Goal: Task Accomplishment & Management: Use online tool/utility

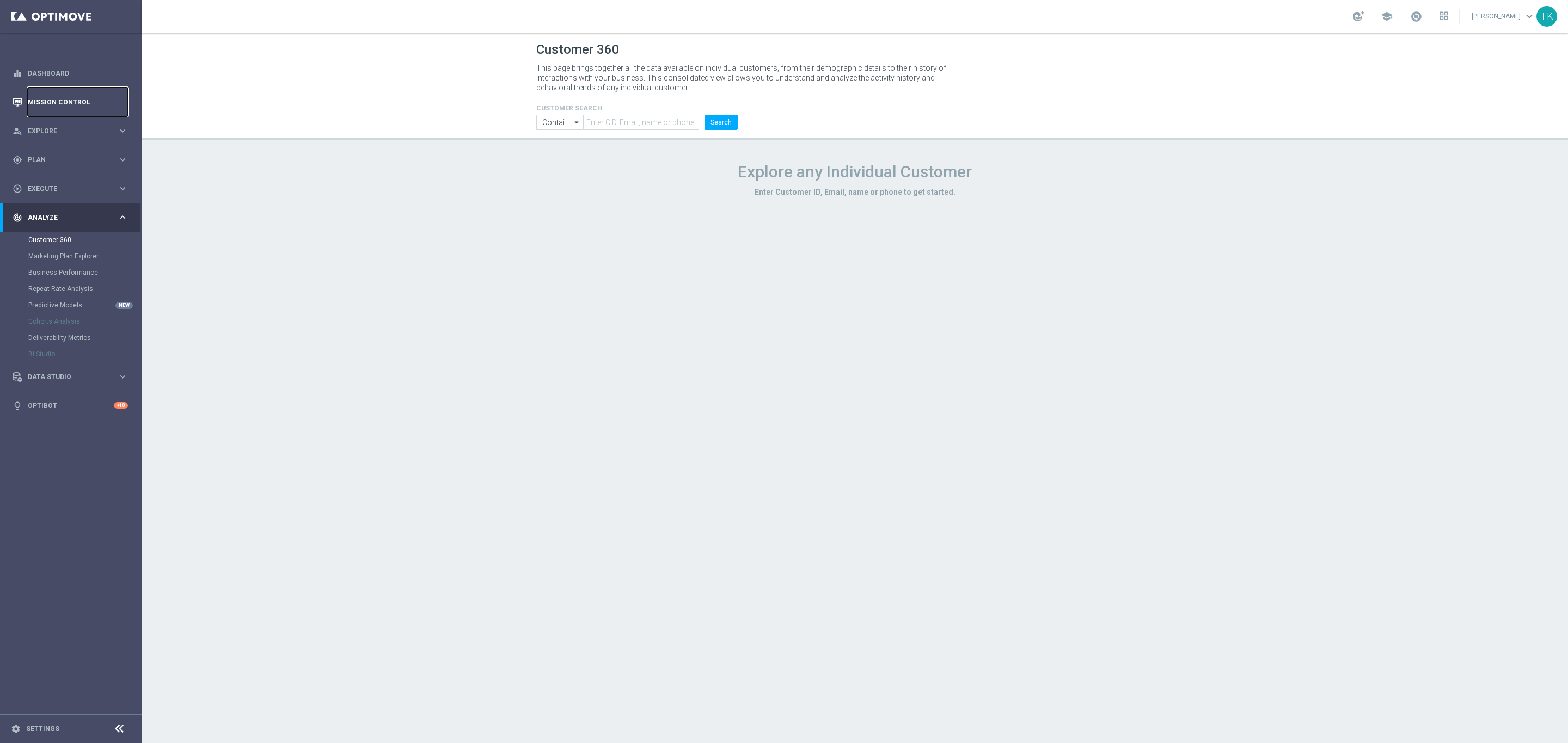
click at [72, 98] on link "Mission Control" at bounding box center [78, 102] width 100 height 29
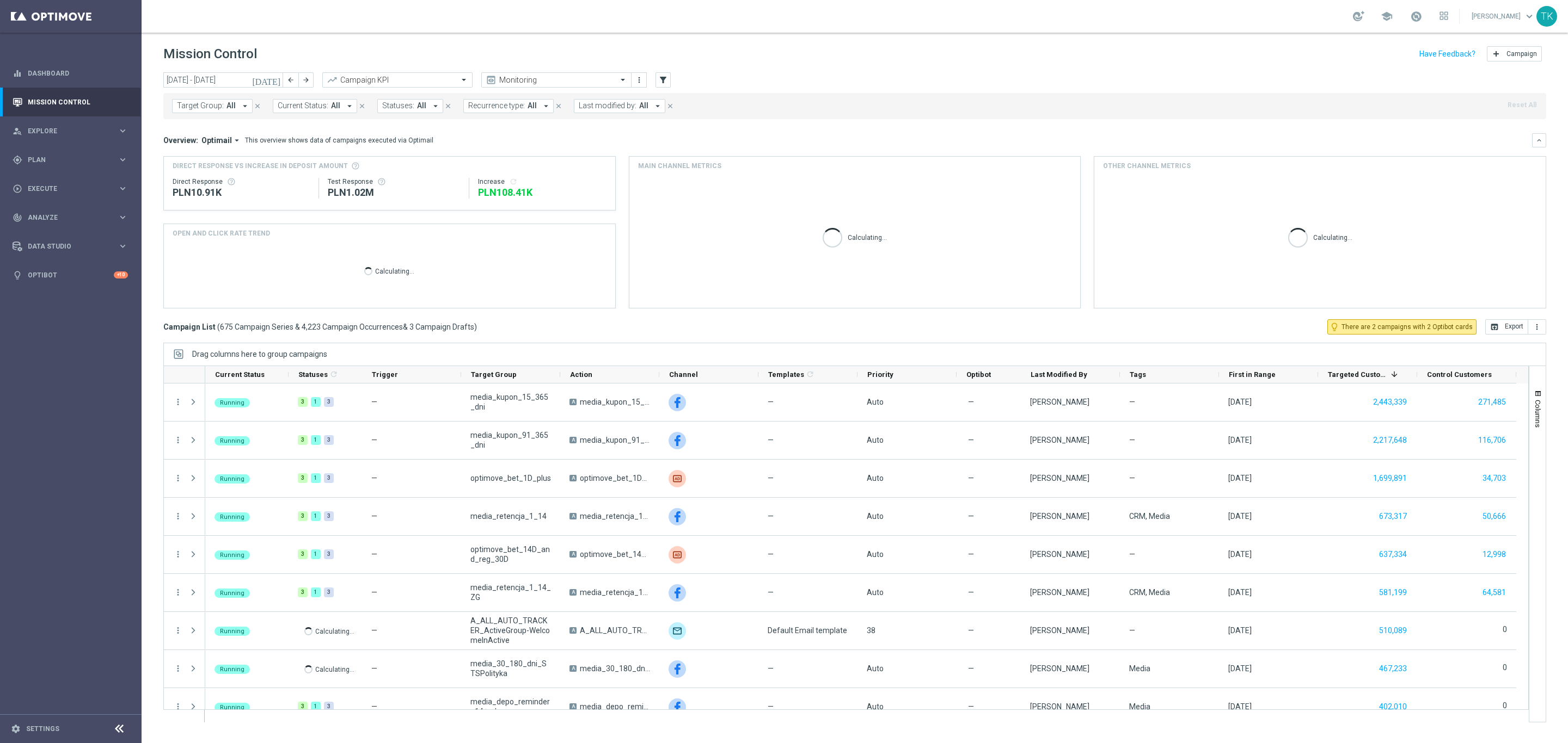
click at [227, 110] on span "All" at bounding box center [231, 105] width 9 height 9
click at [203, 126] on input "text" at bounding box center [263, 126] width 160 height 9
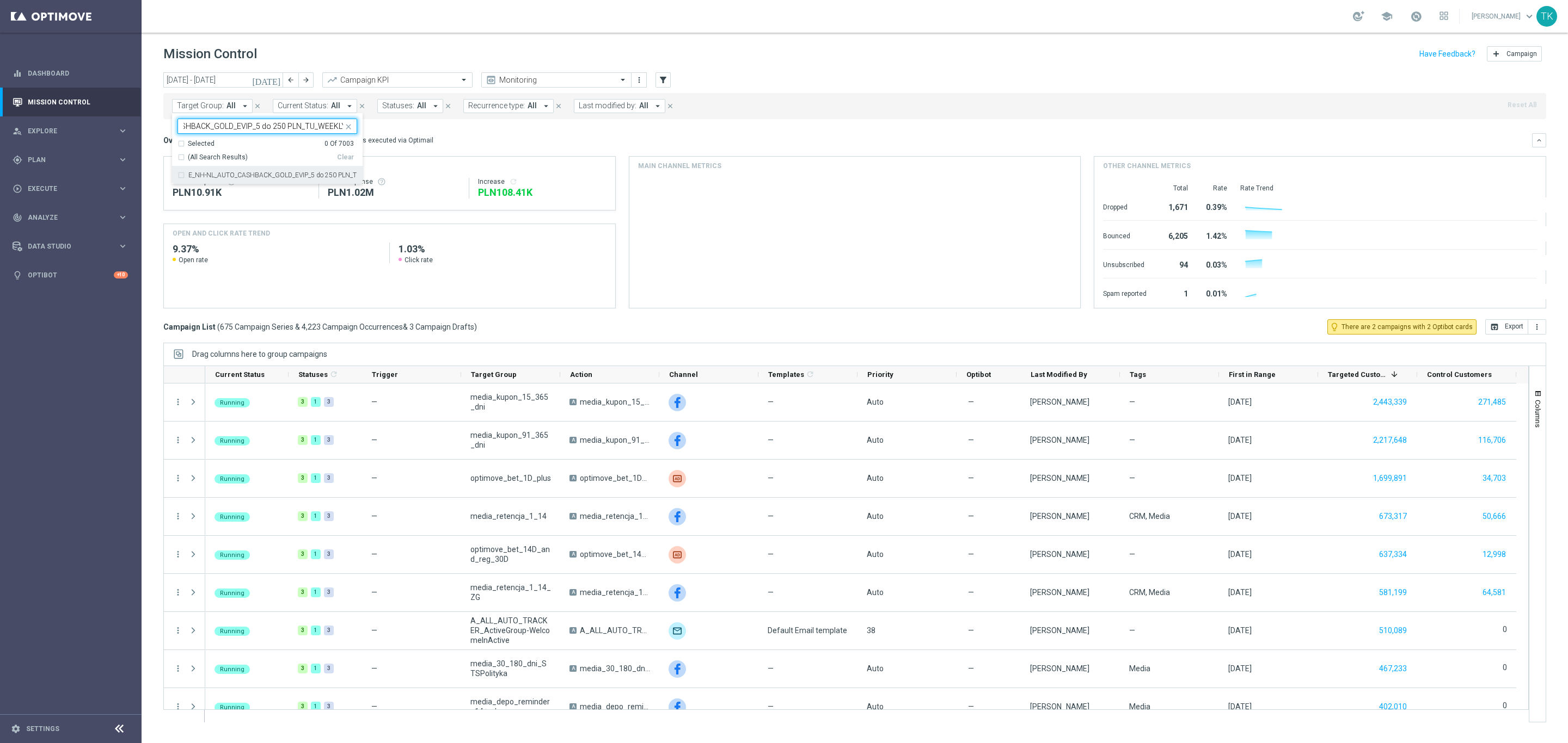
click at [203, 178] on label "E_NH-NL_AUTO_CASHBACK_GOLD_EVIP_5 do 250 PLN_TU_WEEKLY" at bounding box center [273, 175] width 169 height 7
type input "E_NH-NL_AUTO_CASHBACK_GOLD_EVIP_5 do 250 PLN_TU_WEEKLY"
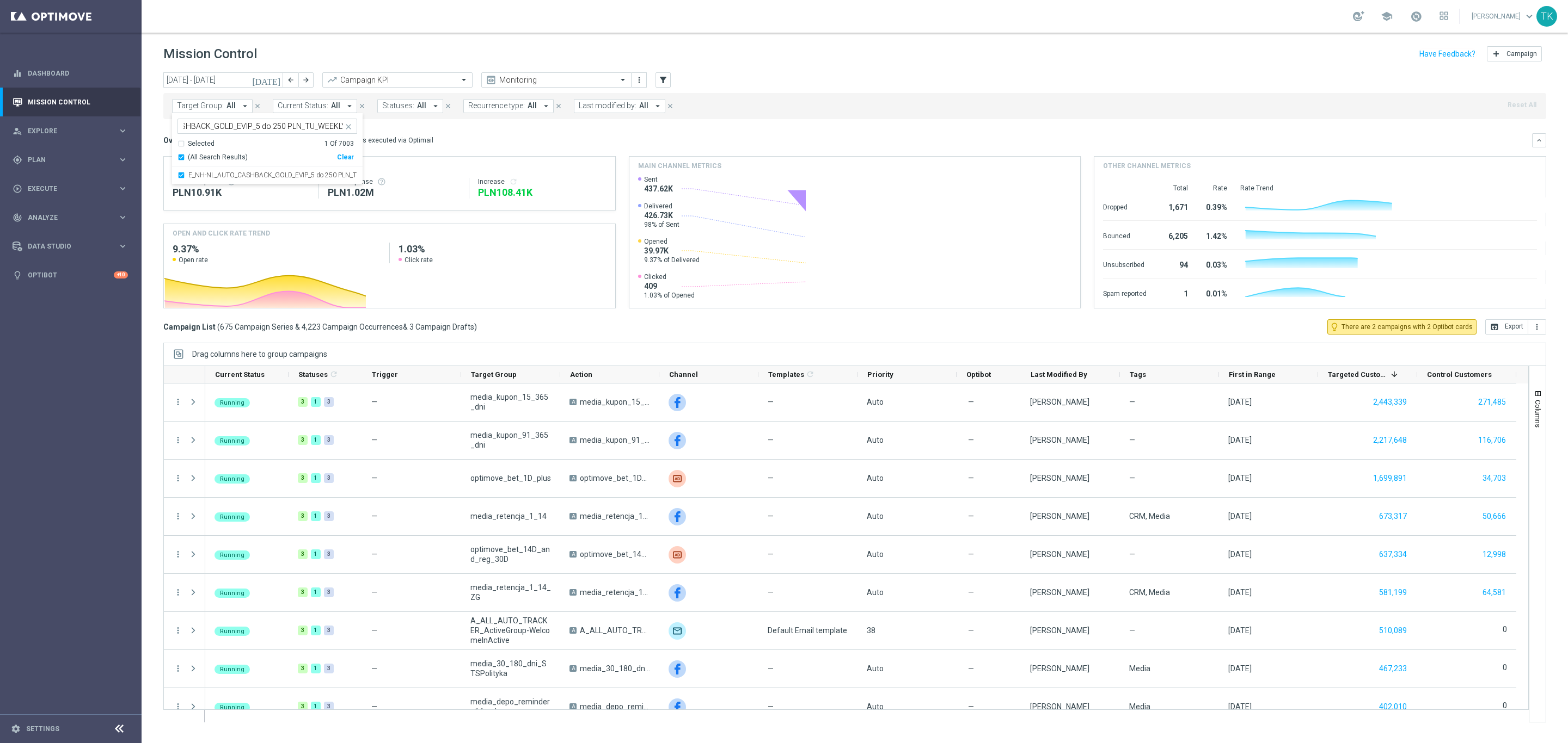
scroll to position [0, 0]
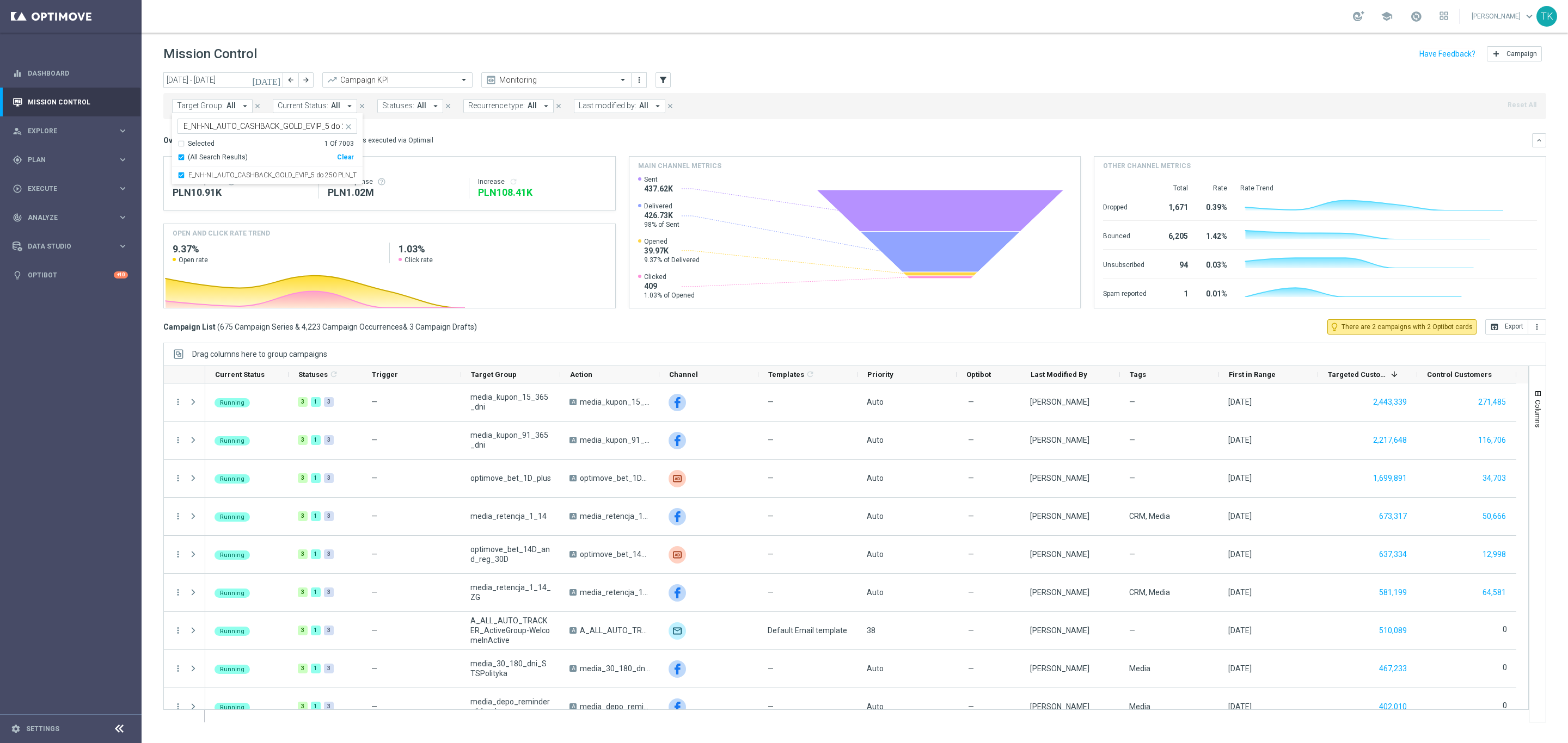
click at [150, 134] on div "[DATE] [DATE] - [DATE] arrow_back arrow_forward Campaign KPI trending_up Monito…" at bounding box center [855, 403] width 1426 height 661
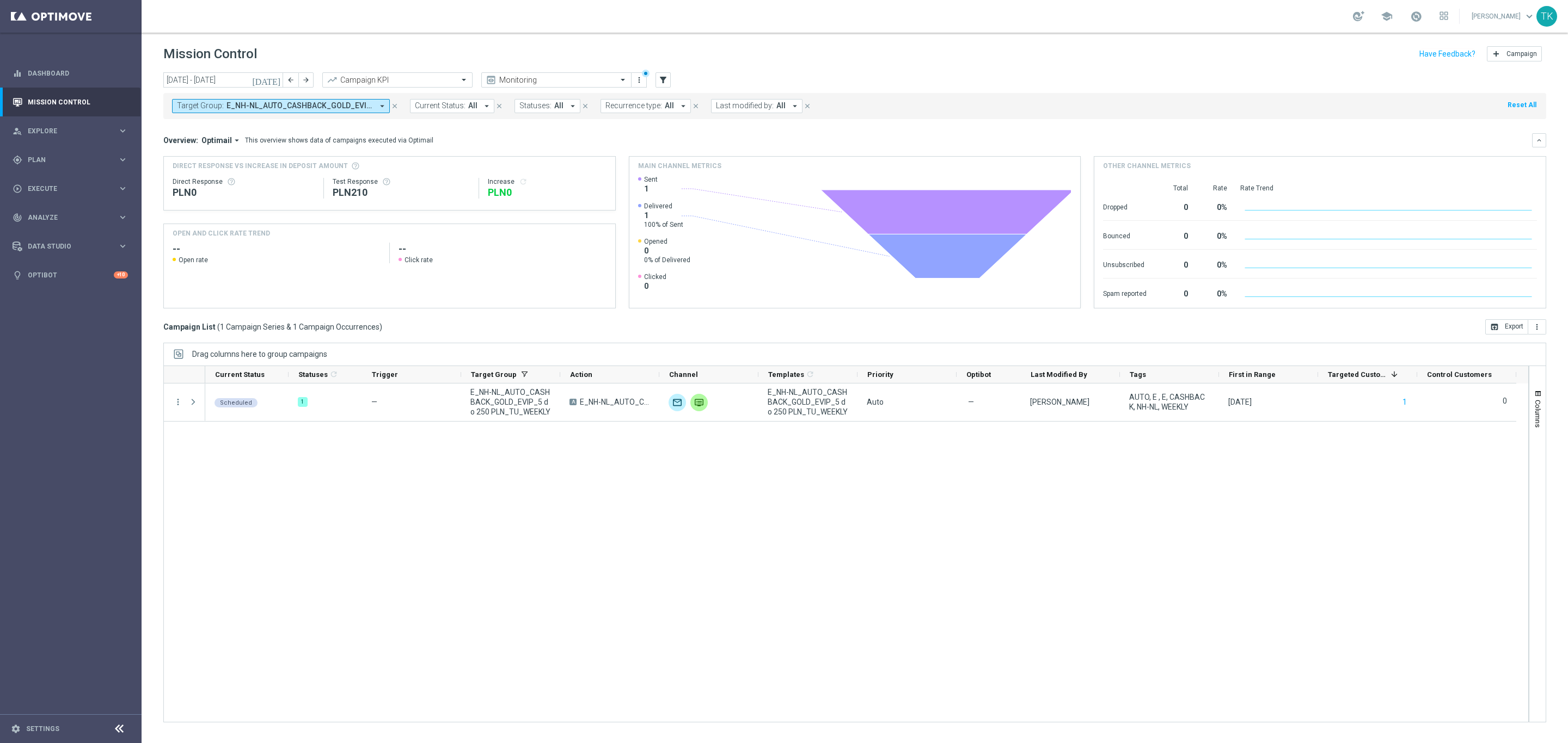
click at [311, 105] on span "E_NH-NL_AUTO_CASHBACK_GOLD_EVIP_5 do 250 PLN_TU_WEEKLY" at bounding box center [300, 105] width 147 height 9
click at [241, 129] on input "text" at bounding box center [263, 126] width 160 height 9
click at [216, 176] on label "E_NH-NL_AUTO_CASHBACK_GOLD_EVIP_5 do 250 PLN_WEEKLY" at bounding box center [273, 175] width 169 height 7
type input "E_NH-NL_AUTO_CASHBACK_GOLD_EVIP_5 do 250 PLN_WEEKLY"
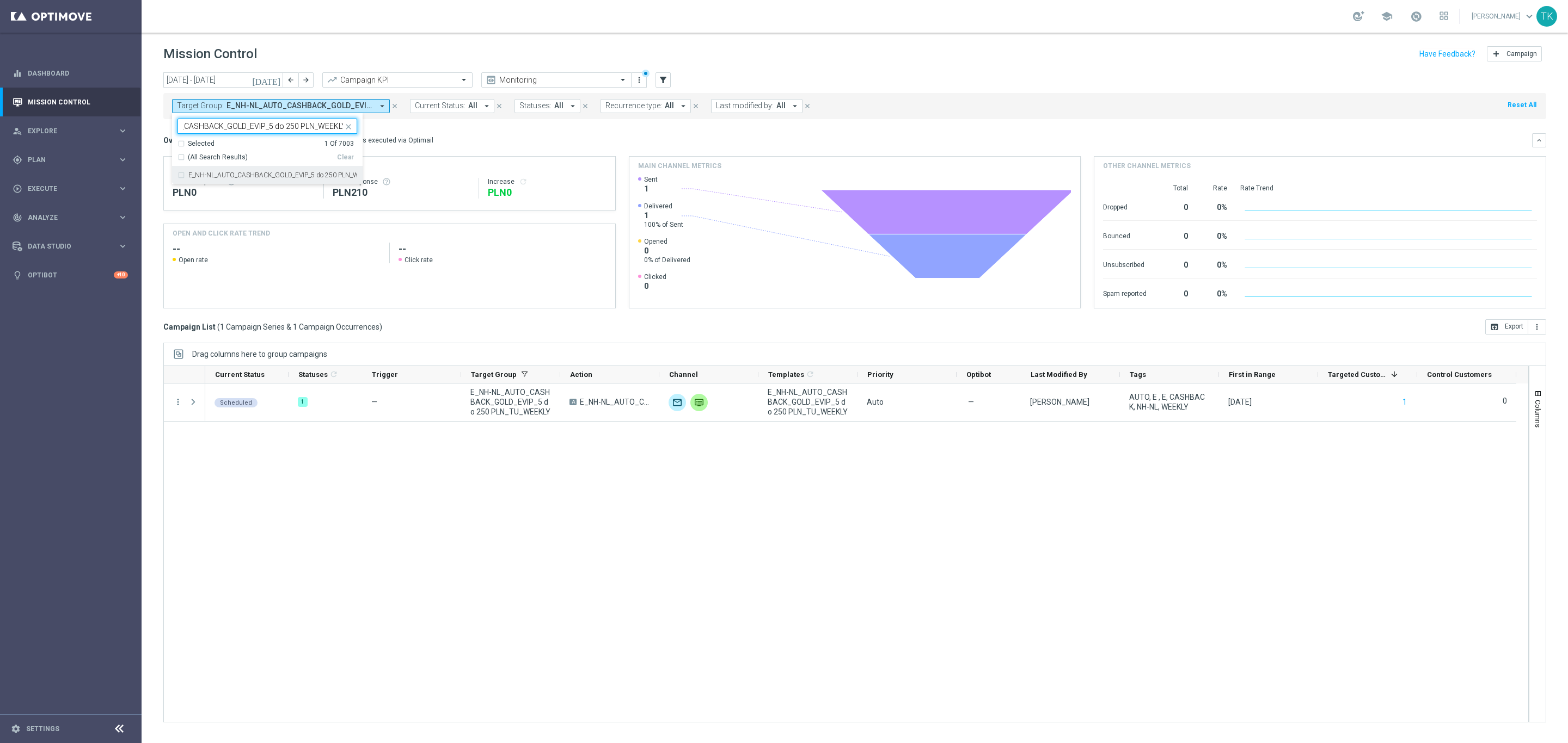
scroll to position [0, 0]
click at [149, 127] on div "[DATE] [DATE] - [DATE] arrow_back arrow_forward Campaign KPI trending_up Monito…" at bounding box center [855, 403] width 1426 height 661
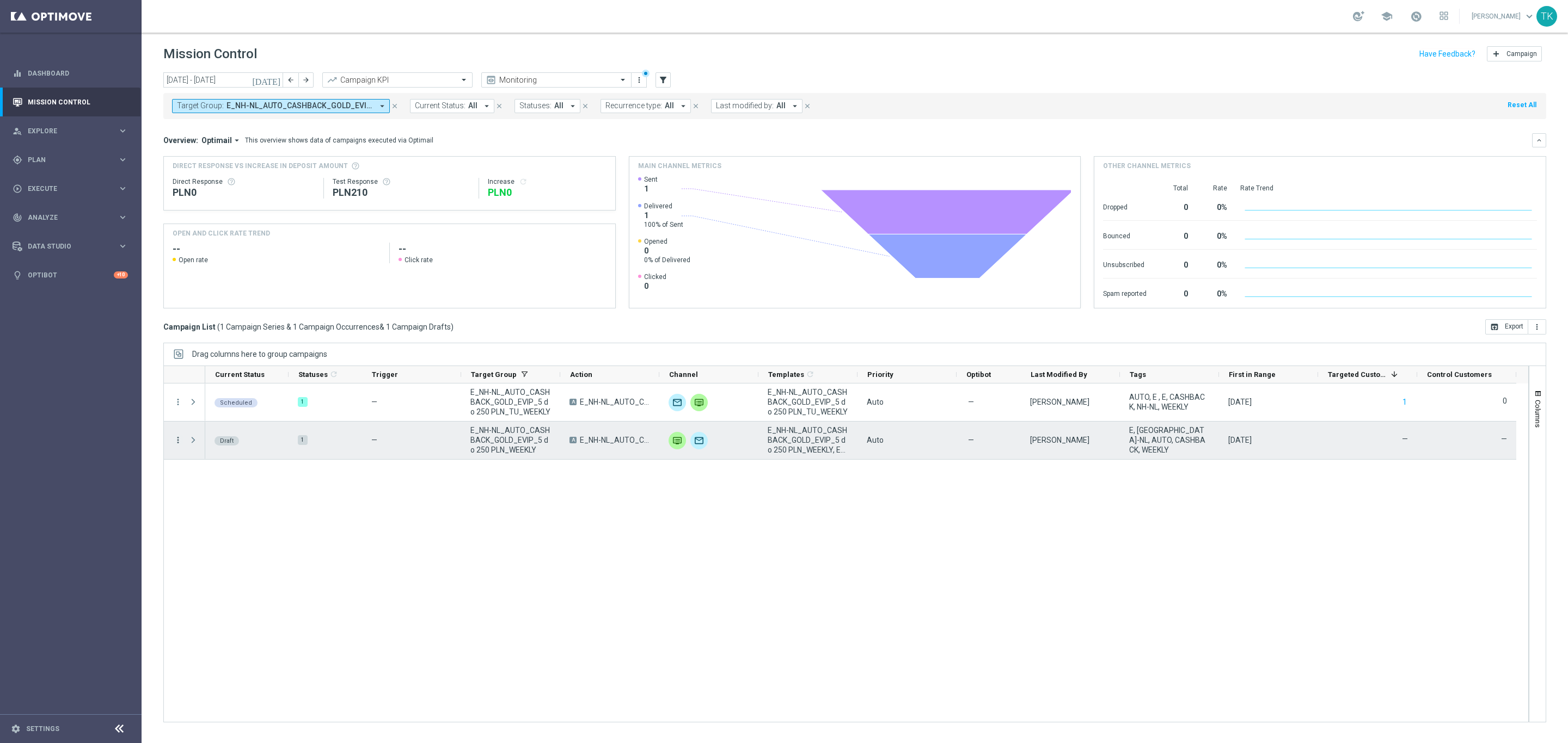
click at [176, 443] on icon "more_vert" at bounding box center [178, 440] width 10 height 10
click at [225, 483] on div "Edit" at bounding box center [250, 483] width 101 height 7
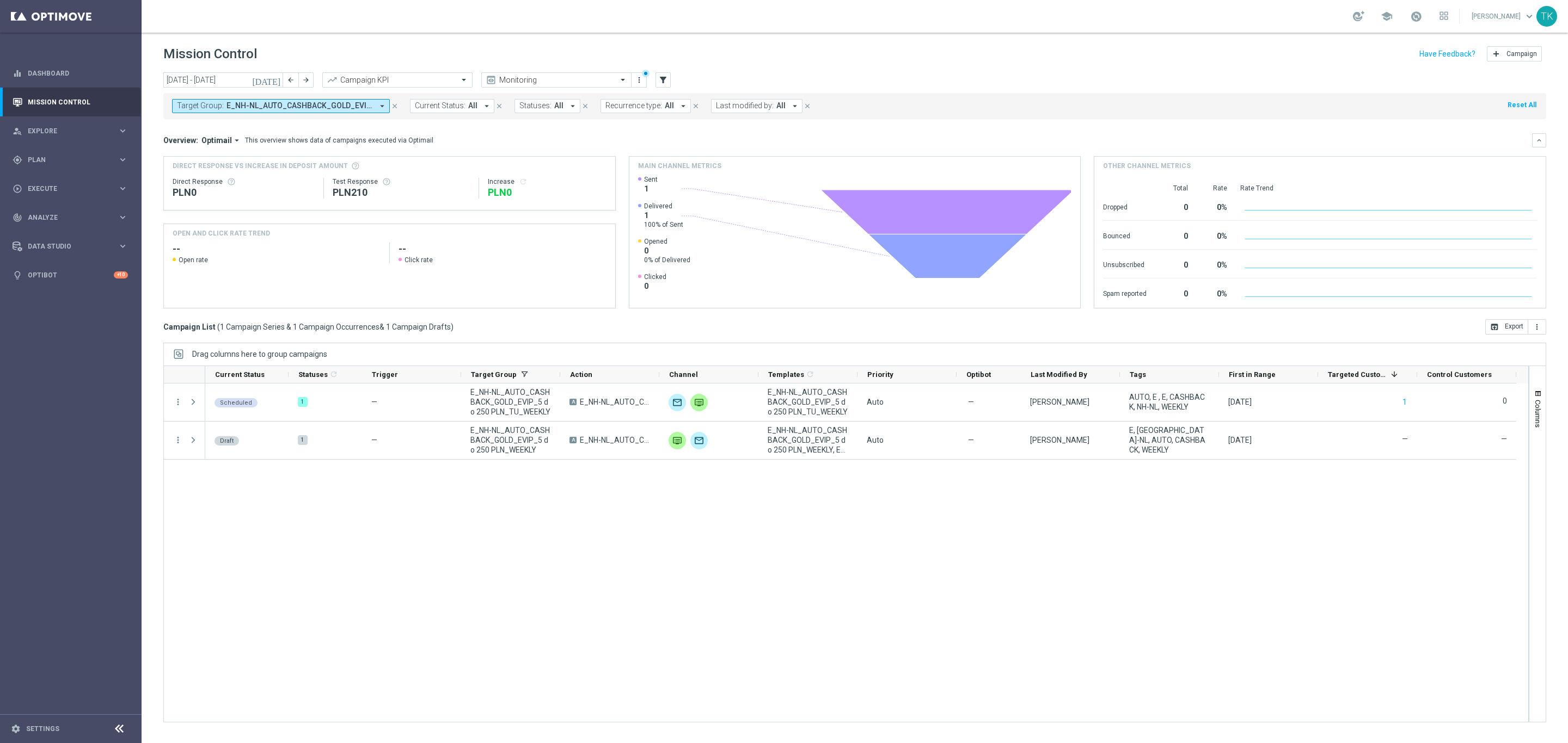
click at [296, 108] on span "E_NH-NL_AUTO_CASHBACK_GOLD_EVIP_5 do 250 PLN_TU_WEEKLY, E_NH-NL_AUTO_CASHBACK_G…" at bounding box center [300, 105] width 147 height 9
click at [227, 121] on div "Selected 2 of 7003" at bounding box center [261, 126] width 165 height 14
click at [209, 180] on div "E_NH-NL_AUTO_CASHBACK_SILVER_EVIP_5 do 250 PLN_WEEKLY" at bounding box center [267, 175] width 180 height 17
type input "E_NH-NL_AUTO_CASHBACK_SILVER_EVIP_5 do 250 PLN_WEEKLY"
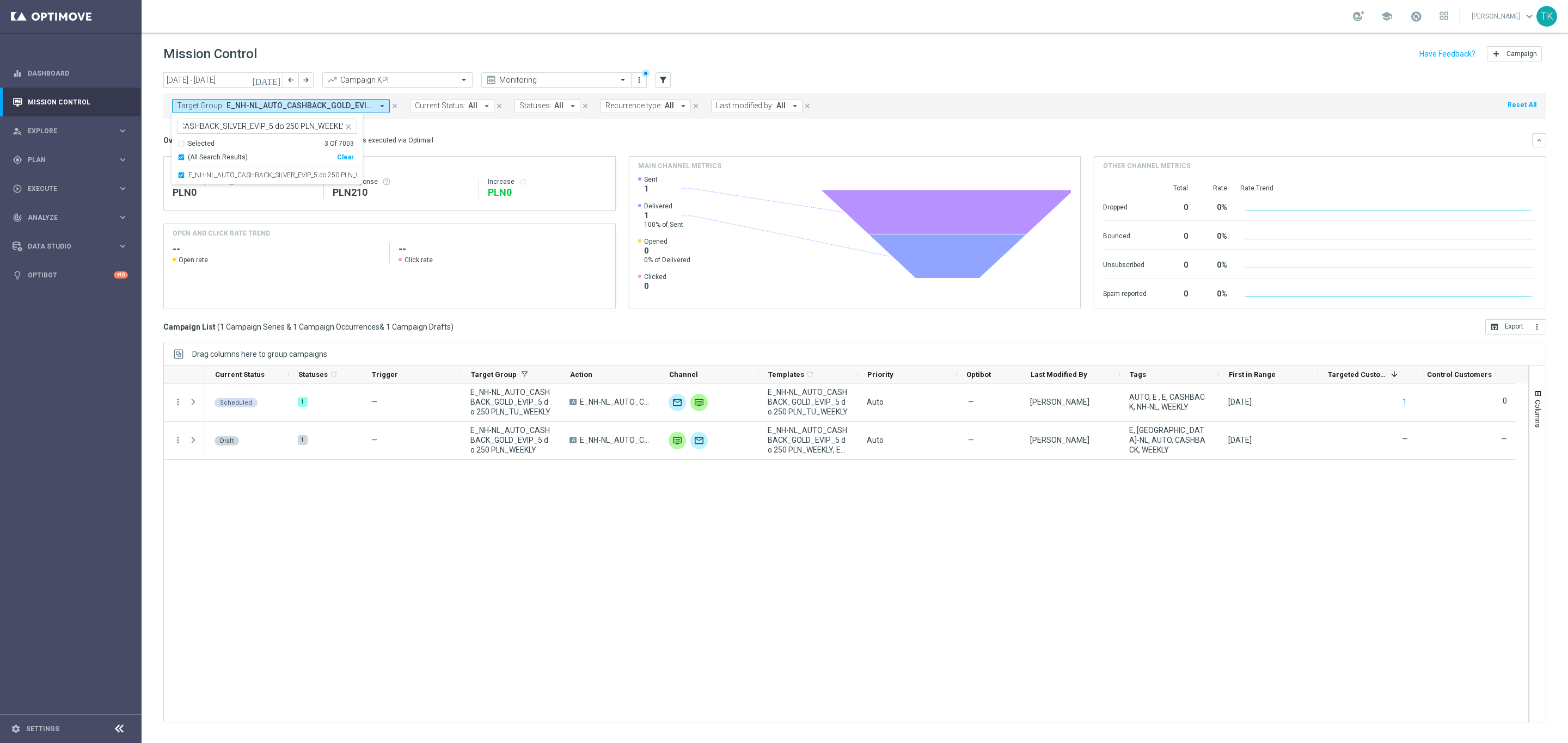
scroll to position [0, 0]
click at [153, 131] on div "[DATE] [DATE] - [DATE] arrow_back arrow_forward Campaign KPI trending_up Monito…" at bounding box center [855, 403] width 1426 height 661
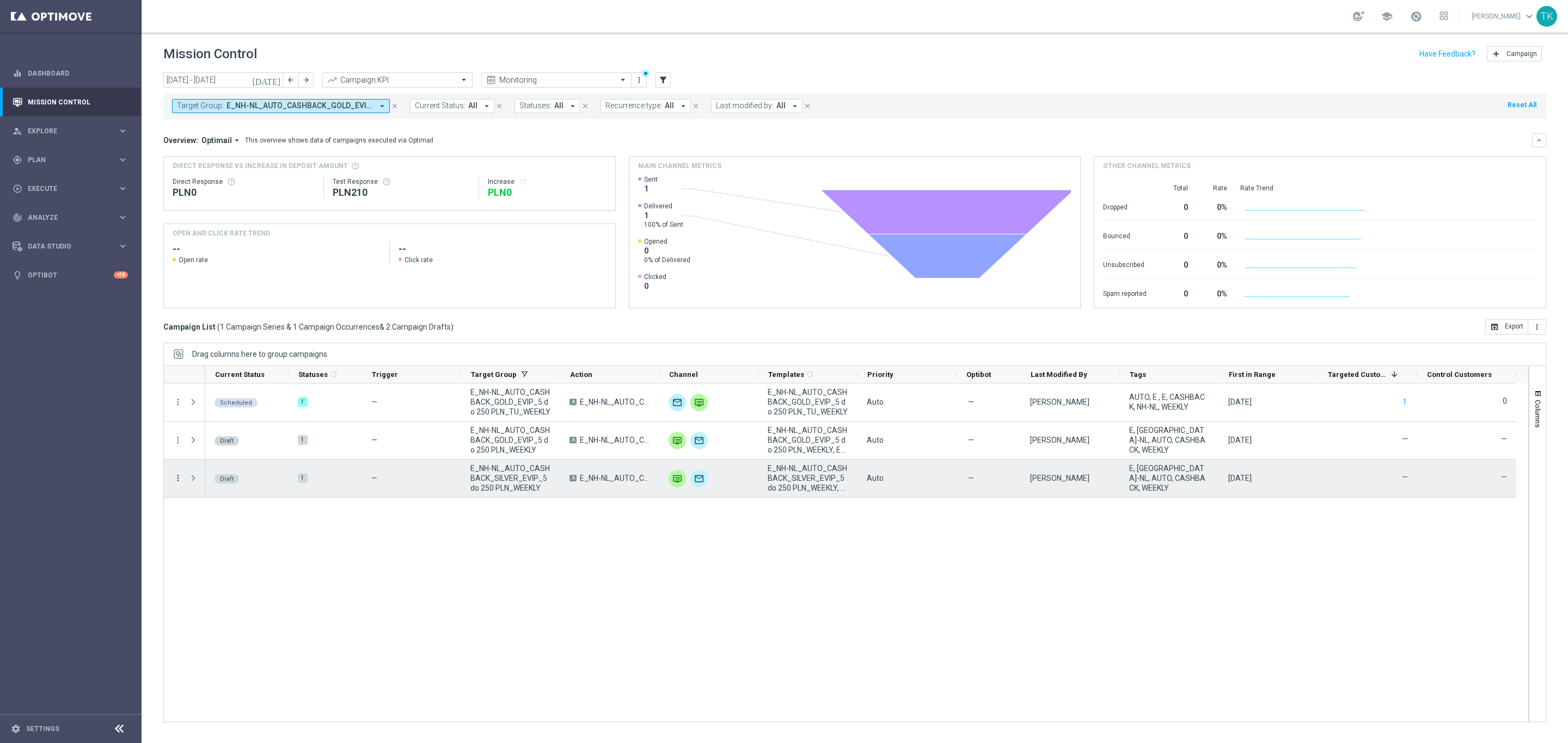
click at [178, 478] on icon "more_vert" at bounding box center [178, 478] width 10 height 10
click at [231, 521] on div "Edit" at bounding box center [250, 521] width 101 height 7
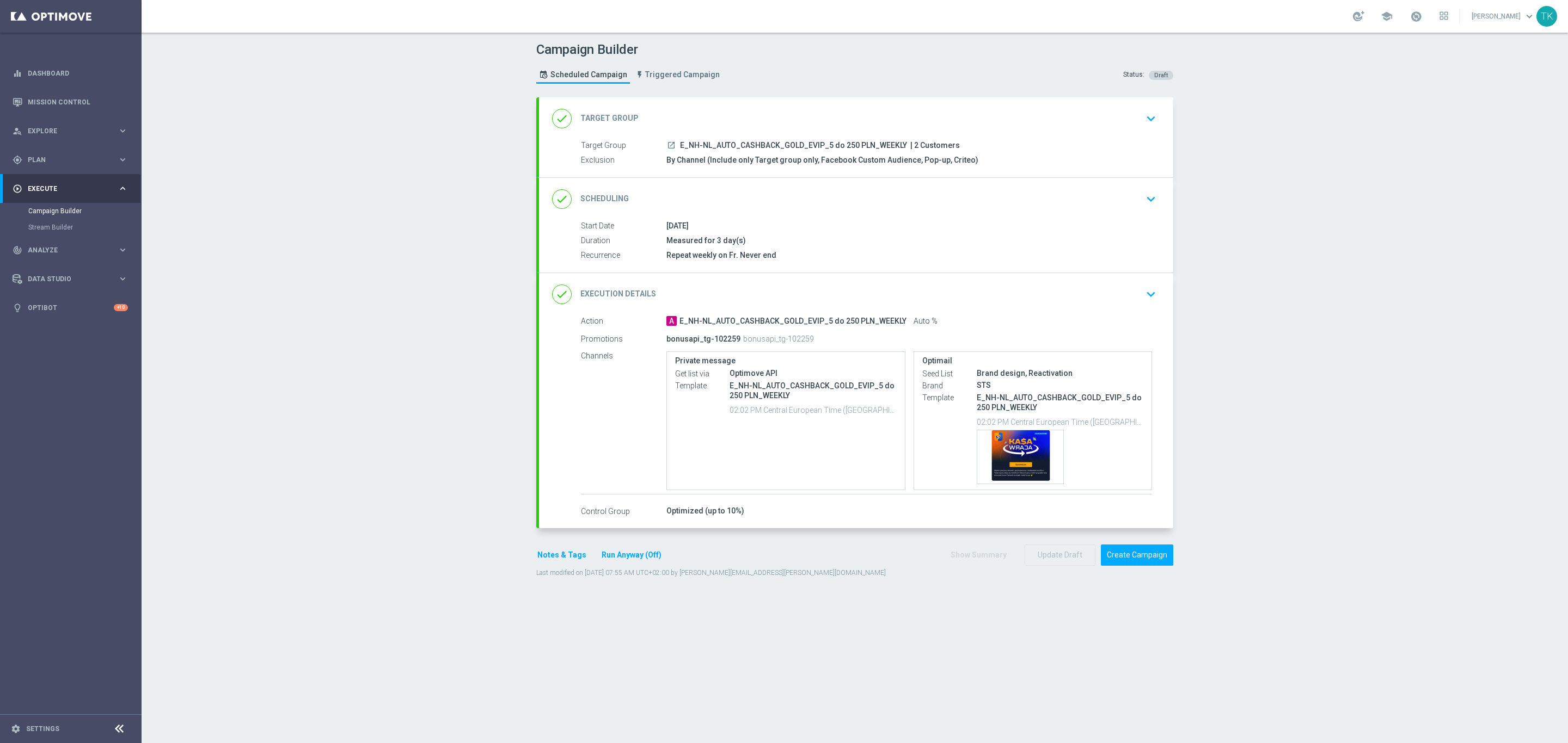
click at [758, 145] on span "E_NH-NL_AUTO_CASHBACK_GOLD_EVIP_5 do 250 PLN_WEEKLY" at bounding box center [793, 146] width 227 height 10
copy div "E_NH-NL_AUTO_CASHBACK_GOLD_EVIP_5 do 250 PLN_WEEKLY"
click at [554, 560] on button "Notes & Tags" at bounding box center [562, 555] width 51 height 14
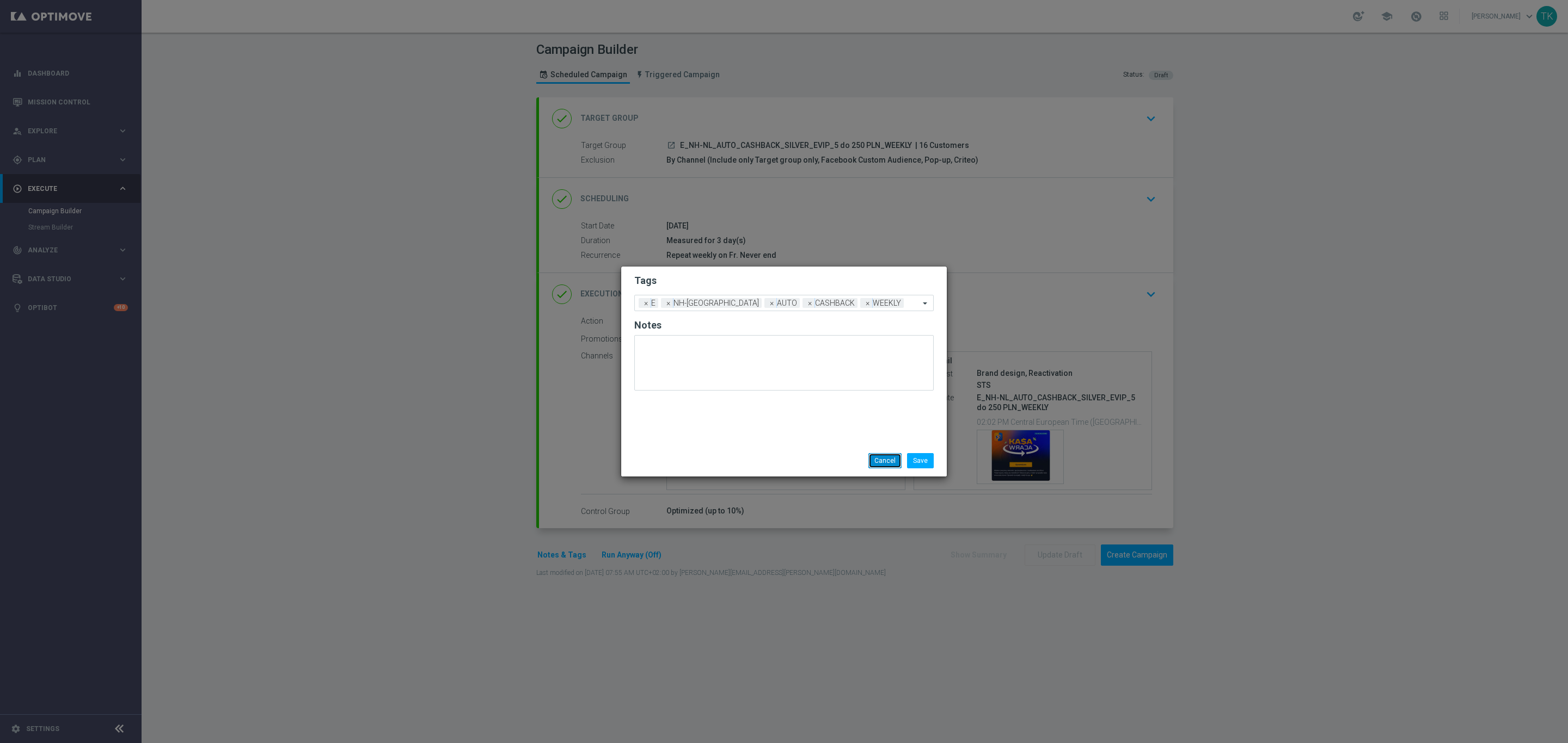
click at [884, 459] on button "Cancel" at bounding box center [885, 460] width 33 height 15
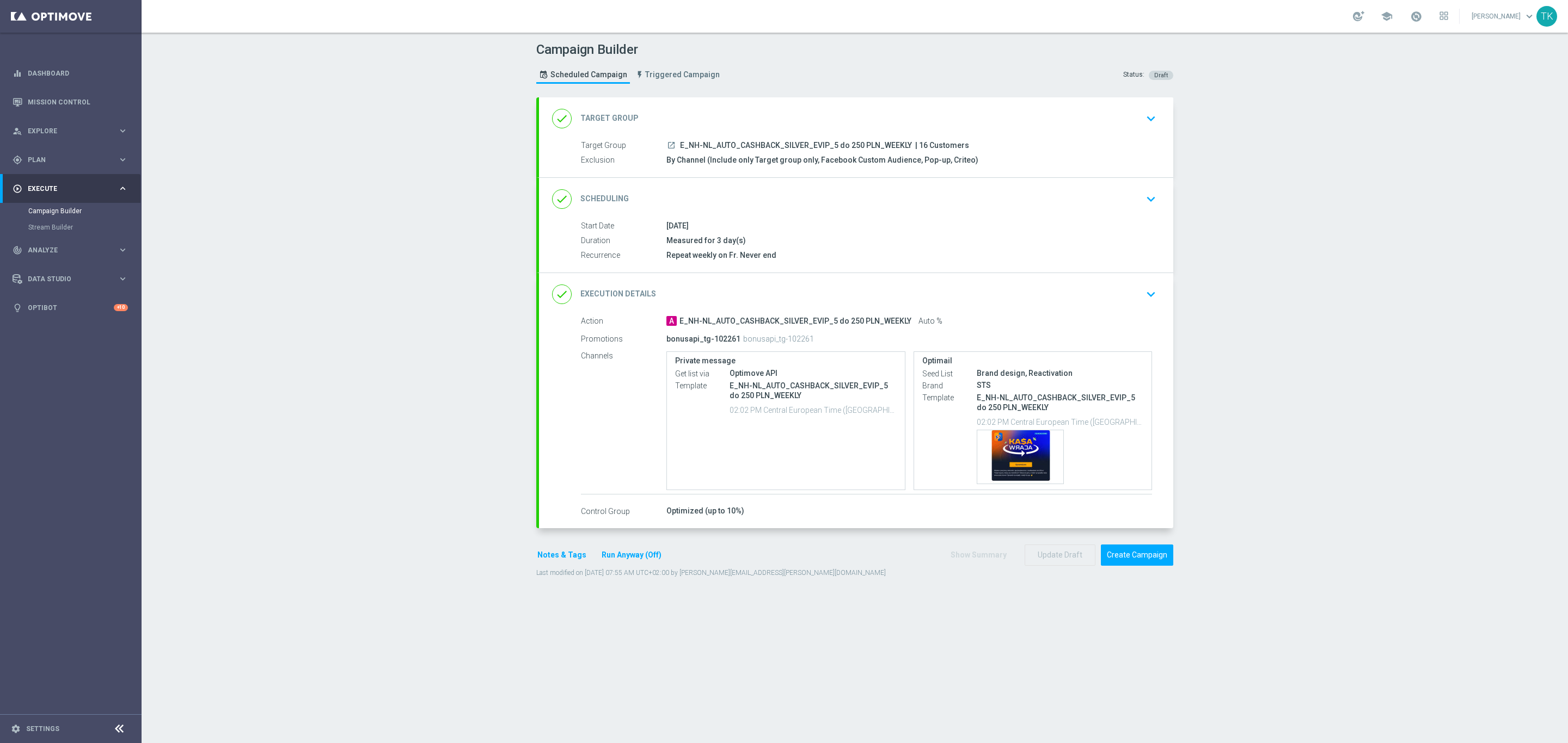
click at [753, 143] on span "E_NH-NL_AUTO_CASHBACK_SILVER_EVIP_5 do 250 PLN_WEEKLY" at bounding box center [796, 146] width 232 height 10
copy div "E_NH-NL_AUTO_CASHBACK_SILVER_EVIP_5 do 250 PLN_WEEKLY"
click at [763, 145] on span "E_NH-NL_AUTO_CASHBACK_SILVER_EVIP_5 do 250 PLN_WEEKLY" at bounding box center [796, 146] width 232 height 10
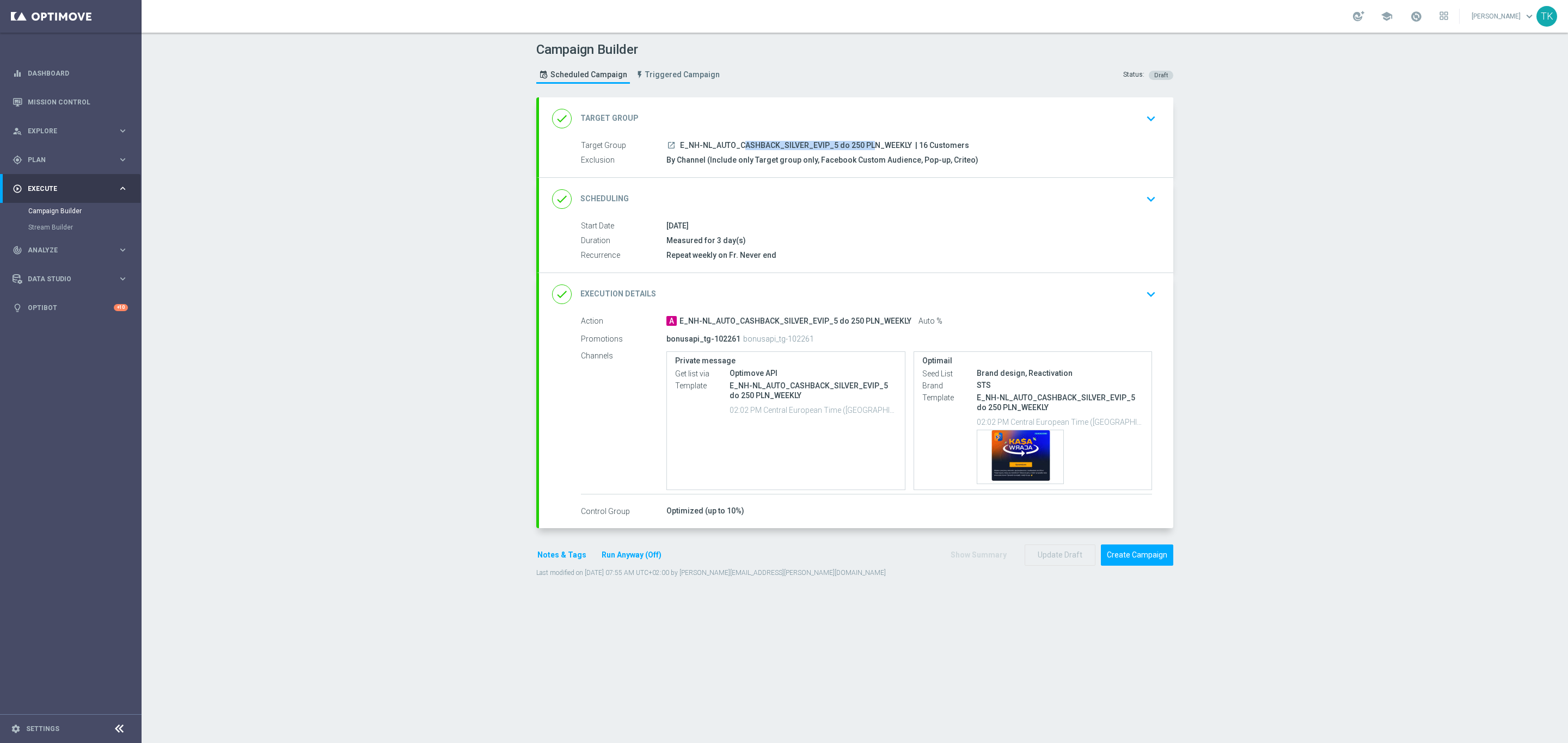
click at [763, 145] on span "E_NH-NL_AUTO_CASHBACK_SILVER_EVIP_5 do 250 PLN_WEEKLY" at bounding box center [796, 146] width 232 height 10
